Goal: Task Accomplishment & Management: Use online tool/utility

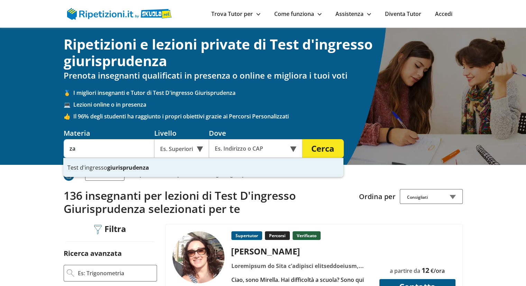
type input "a"
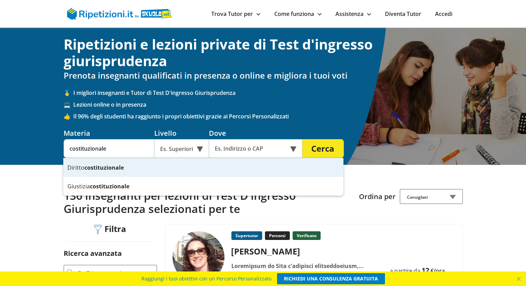
click at [112, 166] on strong "costituzionale" at bounding box center [103, 168] width 39 height 8
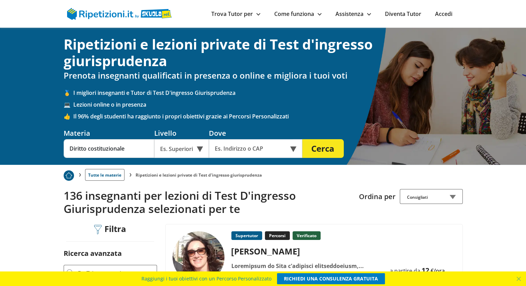
type input "Diritto costituzionale"
click at [200, 150] on div "Es. Superiori" at bounding box center [181, 148] width 55 height 19
click at [179, 164] on div "Università" at bounding box center [182, 165] width 48 height 14
click at [296, 151] on div "Online o in presenza" at bounding box center [255, 148] width 93 height 19
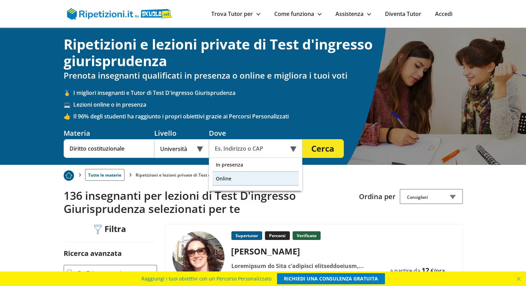
click at [234, 180] on div "Online" at bounding box center [255, 179] width 86 height 14
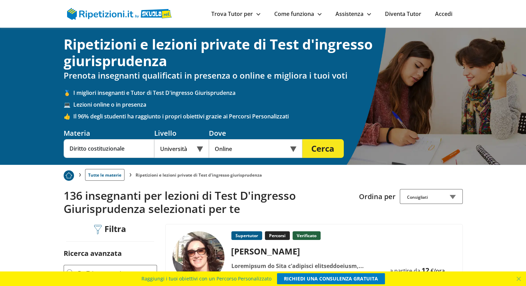
click at [320, 148] on button "Cerca" at bounding box center [323, 148] width 42 height 19
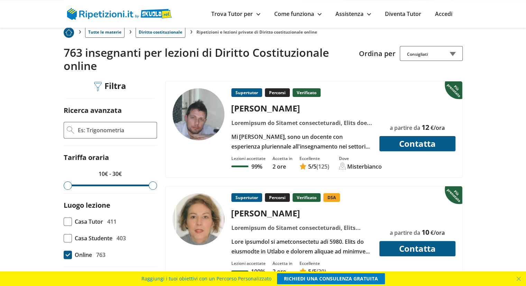
scroll to position [141, 0]
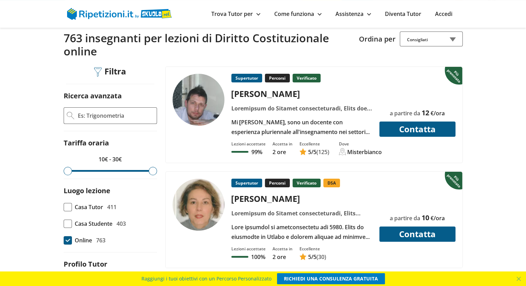
click at [390, 137] on button "Contatta" at bounding box center [418, 128] width 76 height 15
click at [314, 156] on span "5 /5" at bounding box center [312, 152] width 8 height 8
click at [247, 99] on div "Luca G." at bounding box center [302, 93] width 146 height 11
